Goal: Transaction & Acquisition: Book appointment/travel/reservation

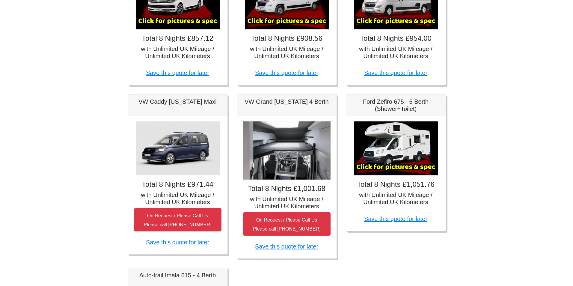
scroll to position [180, 0]
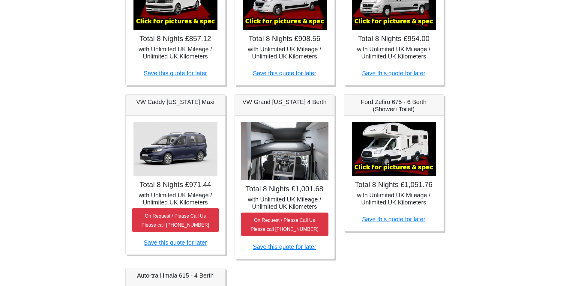
click at [390, 163] on img at bounding box center [394, 149] width 84 height 54
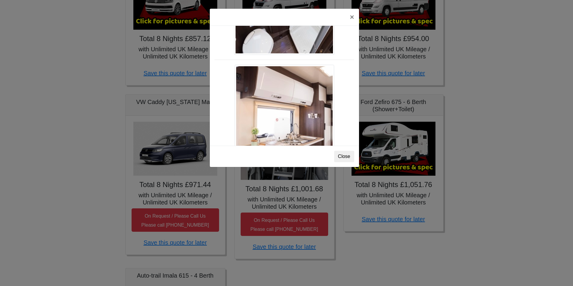
scroll to position [540, 0]
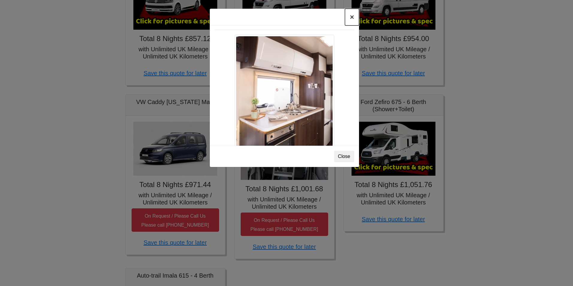
drag, startPoint x: 351, startPoint y: 19, endPoint x: 348, endPoint y: 21, distance: 3.5
click at [352, 19] on button "×" at bounding box center [352, 17] width 14 height 17
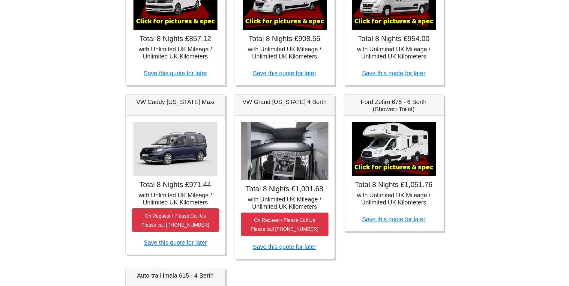
click at [280, 135] on img at bounding box center [285, 151] width 88 height 58
click at [268, 104] on h5 "VW Grand [US_STATE] 4 Berth" at bounding box center [285, 101] width 88 height 7
click at [271, 100] on h5 "VW Grand [US_STATE] 4 Berth" at bounding box center [285, 101] width 88 height 7
click at [368, 106] on h5 "Ford Zefiro 675 - 6 Berth (Shower+Toilet)" at bounding box center [394, 105] width 88 height 14
click at [277, 244] on link "Save this quote for later" at bounding box center [284, 247] width 63 height 7
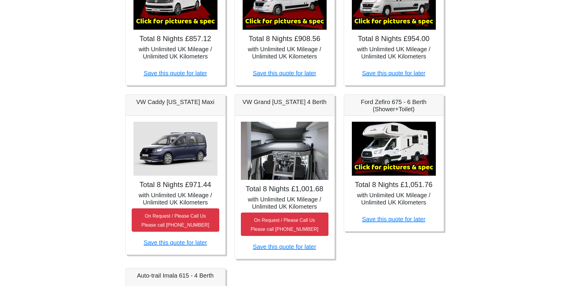
click at [383, 197] on h5 "with Unlimited UK Mileage / Unlimited UK Kilometers" at bounding box center [394, 199] width 88 height 14
click at [396, 144] on img at bounding box center [394, 149] width 84 height 54
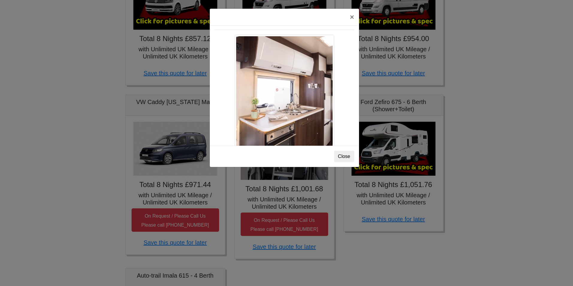
click at [396, 144] on div "× Ford Zefiro 675 Spec TECHNICAL DATA Engine: 2300cc, JTD, 130bhp. Diesel Trans…" at bounding box center [286, 143] width 573 height 286
click at [352, 17] on button "×" at bounding box center [352, 17] width 14 height 17
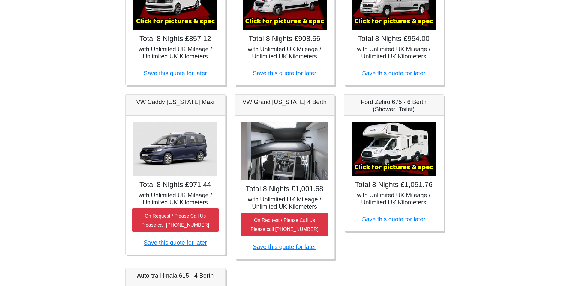
click at [272, 142] on img at bounding box center [285, 151] width 88 height 58
click at [286, 164] on img at bounding box center [285, 151] width 88 height 58
click at [302, 163] on img at bounding box center [285, 151] width 88 height 58
click at [379, 147] on img at bounding box center [394, 149] width 84 height 54
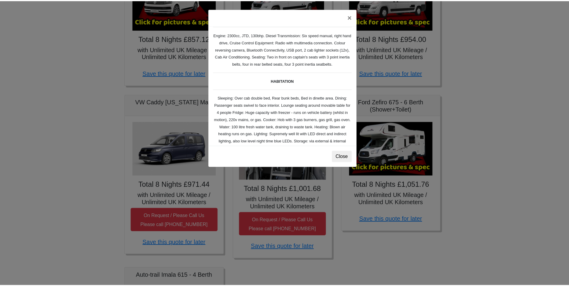
scroll to position [0, 0]
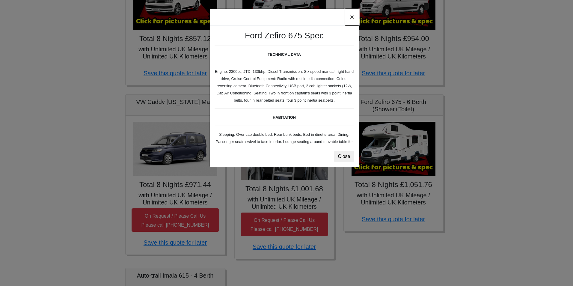
click at [348, 20] on button "×" at bounding box center [352, 17] width 14 height 17
